Goal: Transaction & Acquisition: Purchase product/service

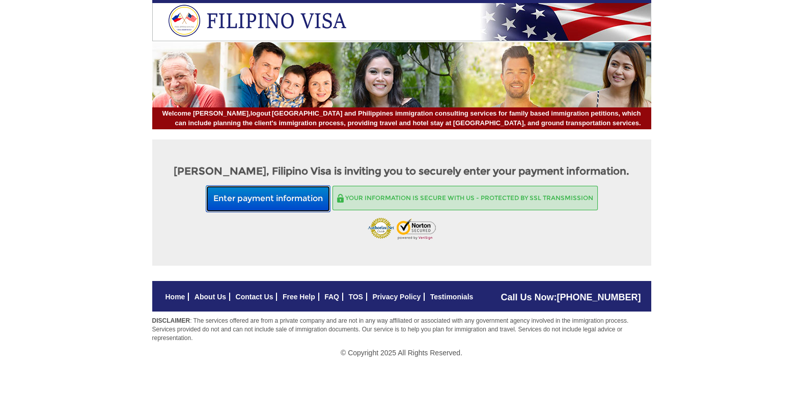
click at [271, 207] on button "Enter payment information" at bounding box center [268, 198] width 125 height 27
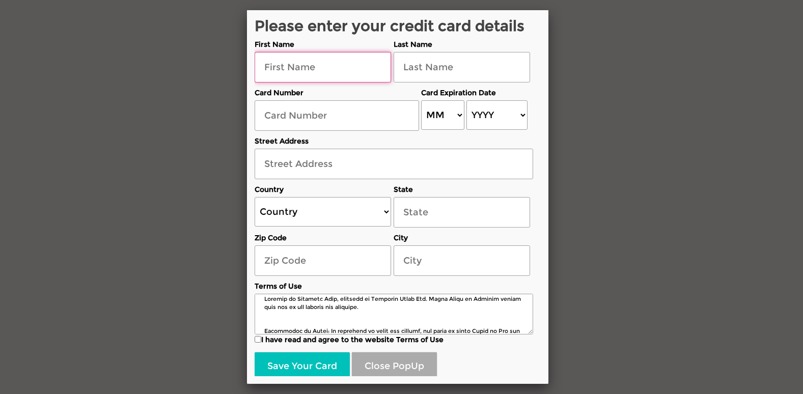
click at [279, 66] on input "text" at bounding box center [322, 67] width 136 height 31
type input "[PERSON_NAME]"
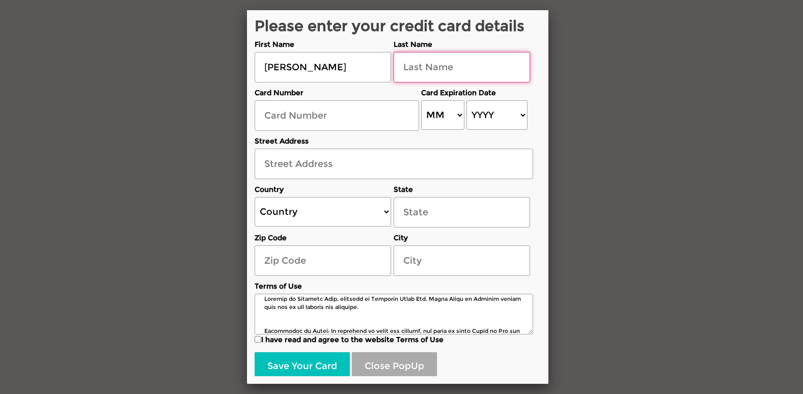
click at [409, 67] on input "text" at bounding box center [461, 67] width 136 height 31
type input "[PERSON_NAME]"
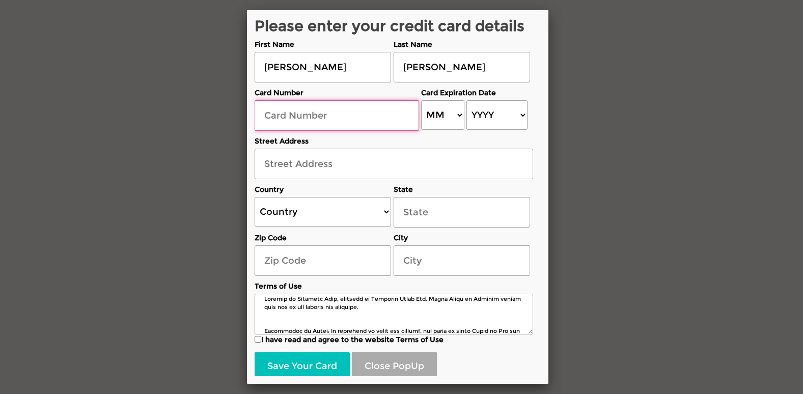
drag, startPoint x: 260, startPoint y: 118, endPoint x: 267, endPoint y: 119, distance: 7.7
click at [264, 118] on input "text" at bounding box center [336, 115] width 164 height 31
type input "[CREDIT_CARD_NUMBER]"
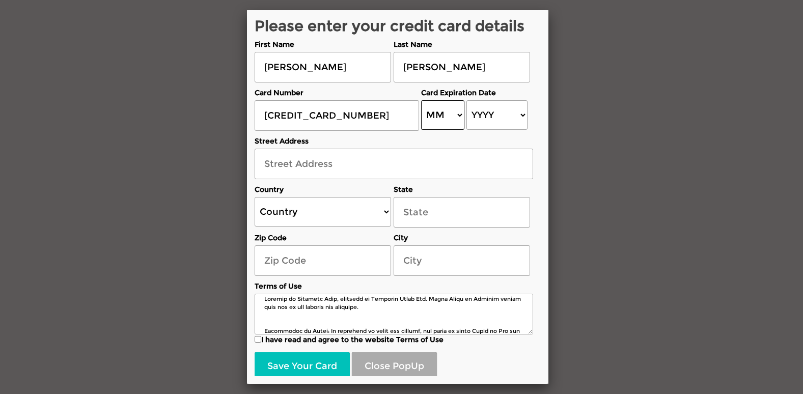
click at [457, 116] on select "MM 01 02 03 04 05 06 07 08 09 10 11 12" at bounding box center [442, 115] width 43 height 30
select select "02"
click at [421, 100] on select "MM 01 02 03 04 05 06 07 08 09 10 11 12" at bounding box center [442, 115] width 43 height 30
click at [521, 115] on select "YYYY 2025 2026 2027 2028 2029 2030 2031 2032 2033 2034 2035 2036 2037 2038 2039…" at bounding box center [496, 115] width 61 height 30
select select "2028"
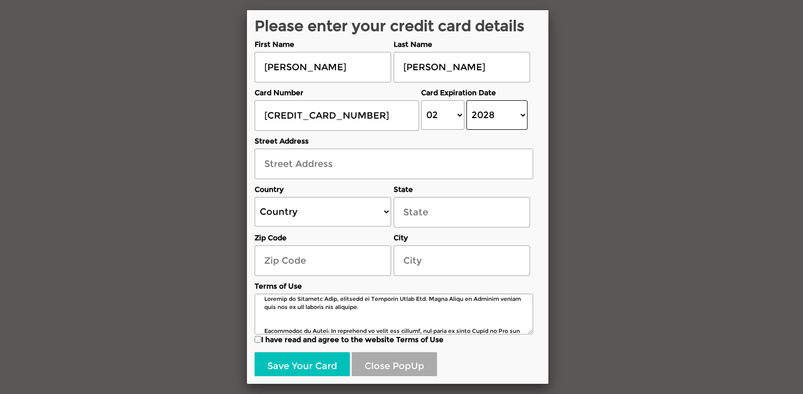
click at [466, 100] on select "YYYY 2025 2026 2027 2028 2029 2030 2031 2032 2033 2034 2035 2036 2037 2038 2039…" at bounding box center [496, 115] width 61 height 30
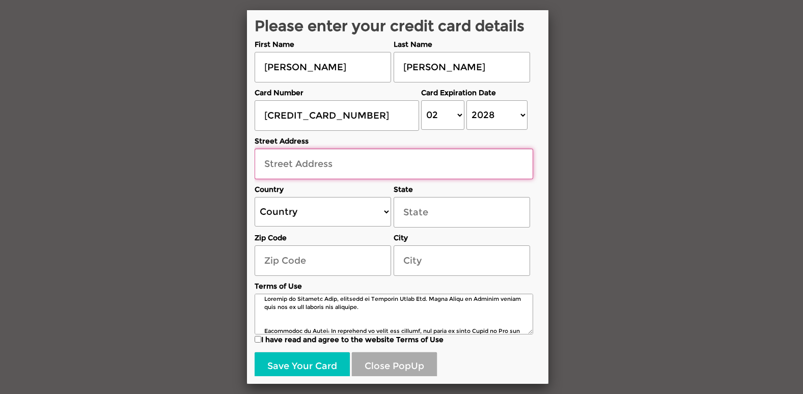
click at [265, 162] on input "text" at bounding box center [393, 164] width 278 height 31
type input "[STREET_ADDRESS]"
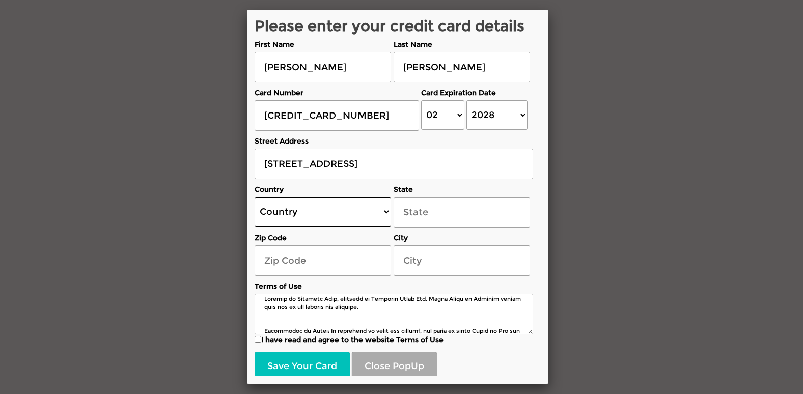
click at [387, 211] on select "Country [GEOGRAPHIC_DATA] [GEOGRAPHIC_DATA] [GEOGRAPHIC_DATA] [GEOGRAPHIC_DATA]…" at bounding box center [322, 212] width 136 height 30
click at [387, 209] on select "Country [GEOGRAPHIC_DATA] [GEOGRAPHIC_DATA] [GEOGRAPHIC_DATA] [GEOGRAPHIC_DATA]…" at bounding box center [322, 212] width 136 height 30
select select "US"
click at [254, 197] on select "Country [GEOGRAPHIC_DATA] [GEOGRAPHIC_DATA] [GEOGRAPHIC_DATA] [GEOGRAPHIC_DATA]…" at bounding box center [322, 212] width 136 height 30
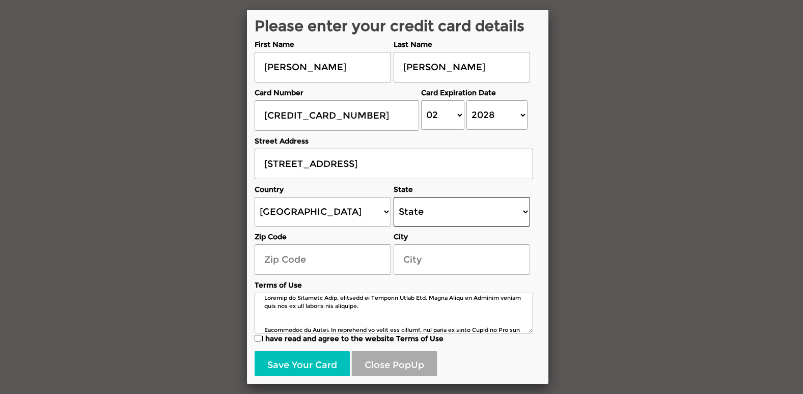
click at [527, 211] on select "State [US_STATE] [US_STATE] [US_STATE] [US_STATE] [US_STATE] [US_STATE] [US_STA…" at bounding box center [461, 212] width 136 height 30
select select "[US_STATE]"
click at [393, 197] on select "State [US_STATE] [US_STATE] [US_STATE] [US_STATE] [US_STATE] [US_STATE] [US_STA…" at bounding box center [461, 212] width 136 height 30
click at [290, 262] on input "text" at bounding box center [322, 259] width 136 height 31
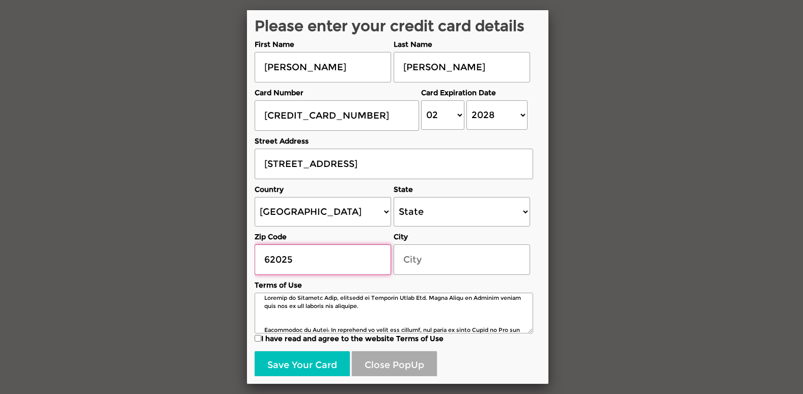
type input "62025"
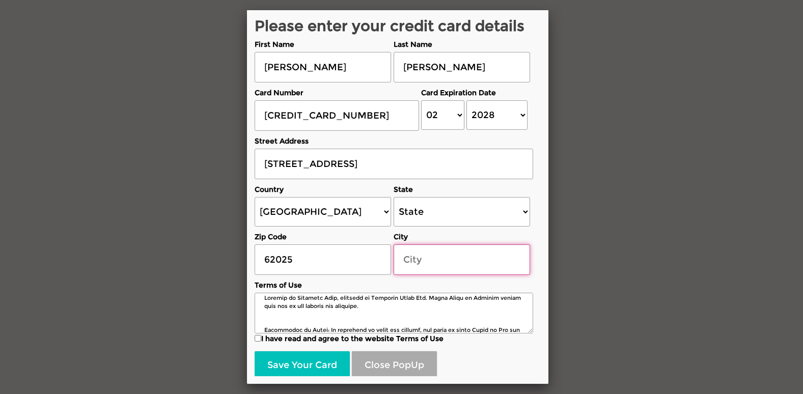
click at [410, 264] on input "text" at bounding box center [461, 259] width 136 height 31
type input "[GEOGRAPHIC_DATA]"
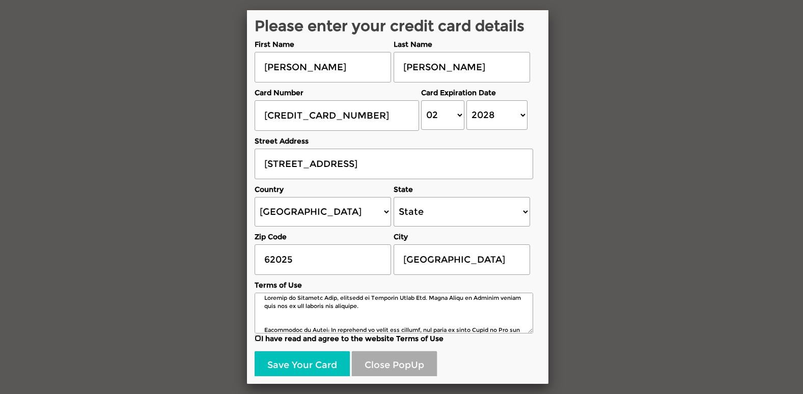
click at [254, 339] on input "I have read and agree to the website Terms of Use" at bounding box center [257, 338] width 7 height 7
checkbox input "true"
click at [278, 367] on button "Save Your Card" at bounding box center [301, 365] width 95 height 29
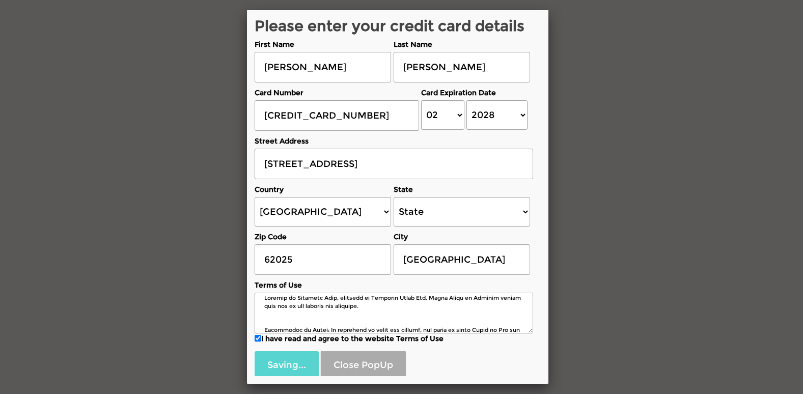
click at [303, 370] on div "Saving... Close PopUp" at bounding box center [393, 363] width 278 height 34
